Goal: Task Accomplishment & Management: Complete application form

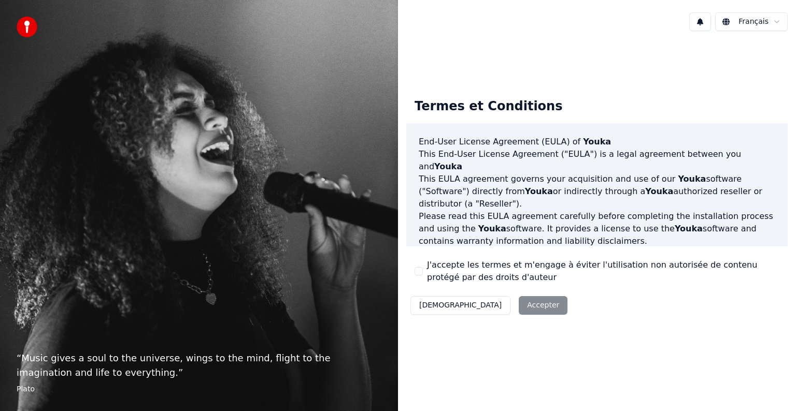
click at [486, 308] on div "Décliner Accepter" at bounding box center [488, 305] width 165 height 27
click at [486, 302] on div "Décliner Accepter" at bounding box center [488, 305] width 165 height 27
click at [416, 270] on button "J'accepte les termes et m'engage à éviter l'utilisation non autorisée de conten…" at bounding box center [418, 271] width 8 height 8
click at [519, 304] on button "Accepter" at bounding box center [543, 305] width 49 height 19
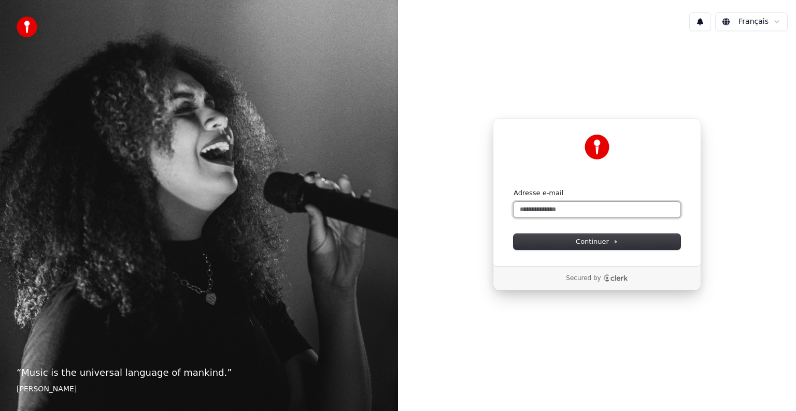
click at [525, 207] on input "Adresse e-mail" at bounding box center [596, 210] width 167 height 16
type input "**********"
